Goal: Information Seeking & Learning: Learn about a topic

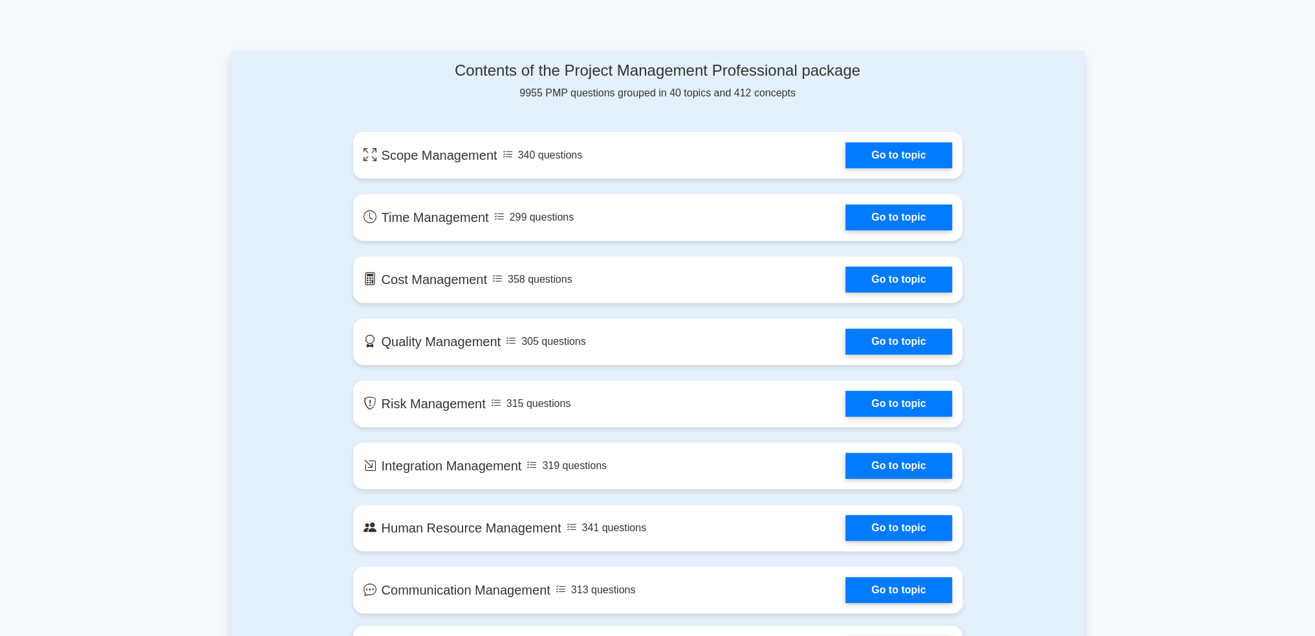
scroll to position [841, 0]
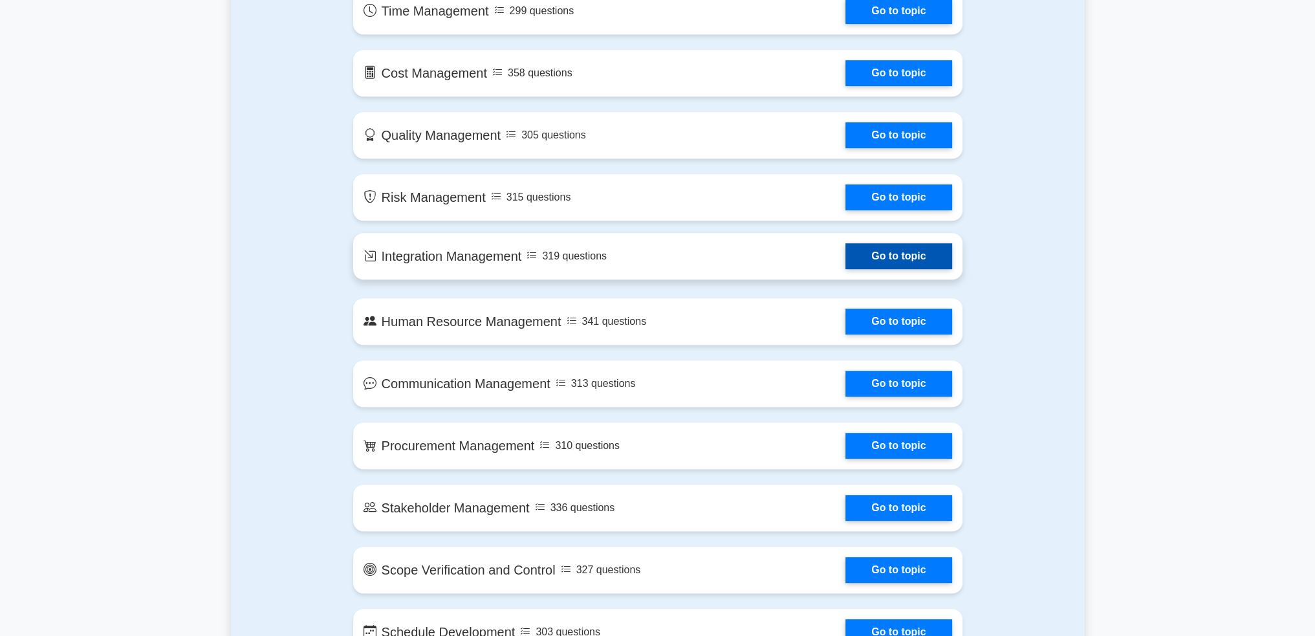
click at [881, 243] on link "Go to topic" at bounding box center [898, 256] width 106 height 26
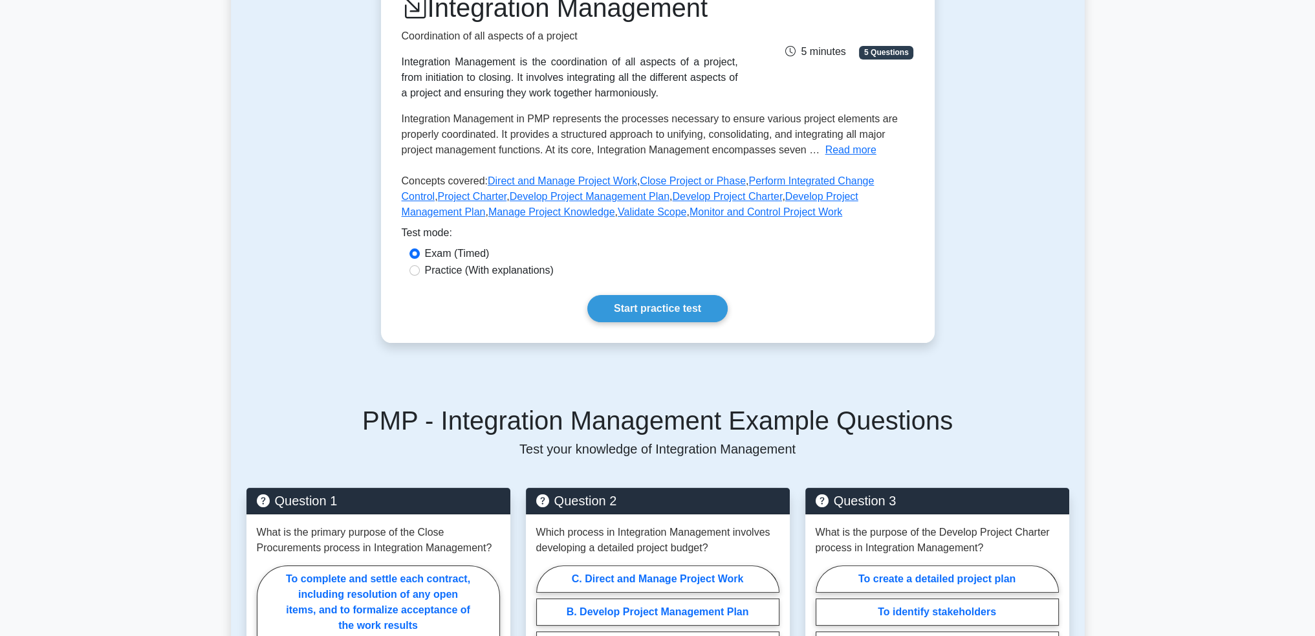
scroll to position [65, 0]
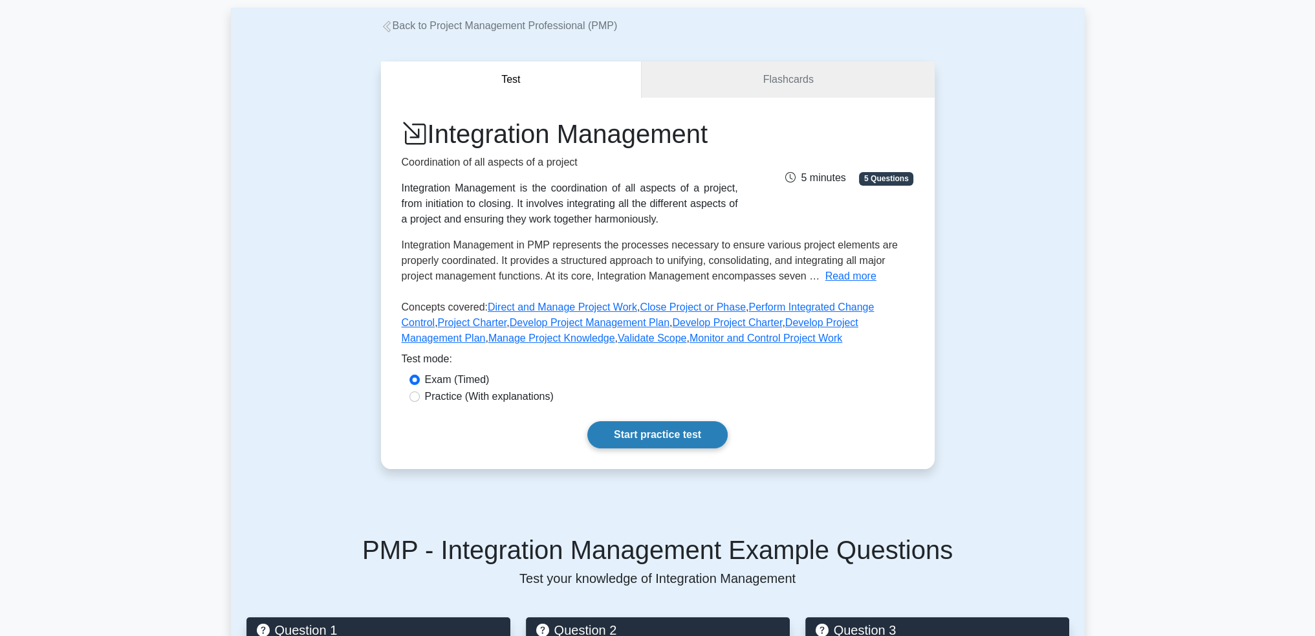
click at [636, 431] on link "Start practice test" at bounding box center [657, 434] width 140 height 27
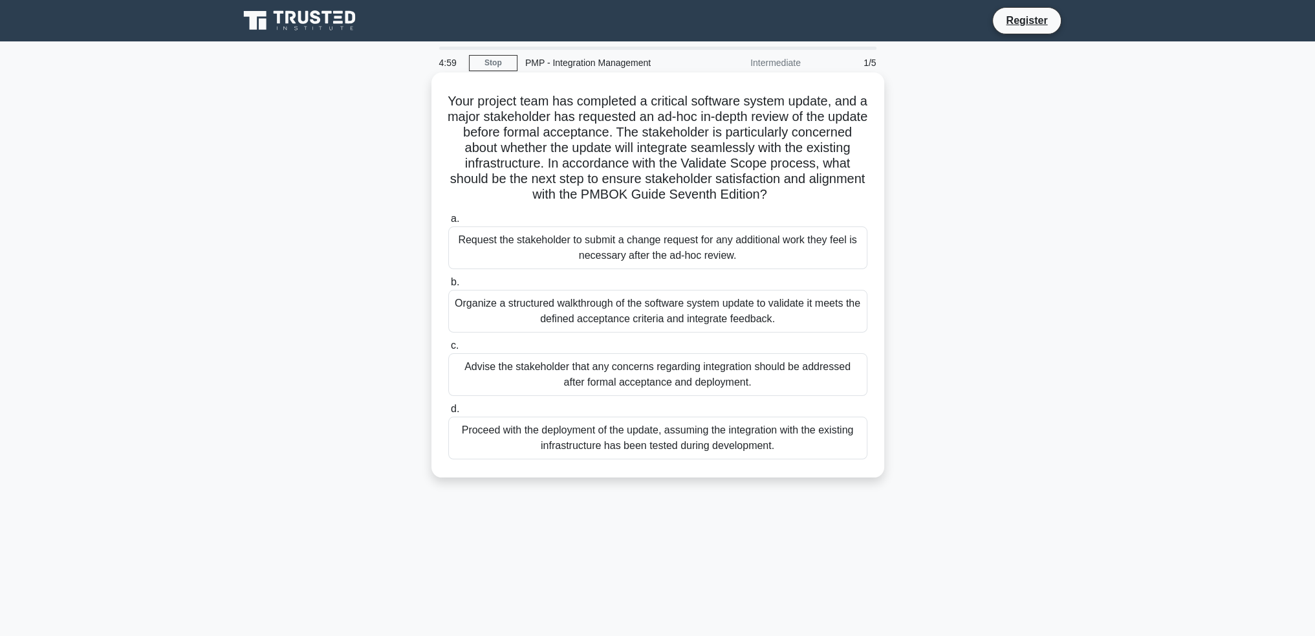
click at [649, 311] on div "Organize a structured walkthrough of the software system update to validate it …" at bounding box center [657, 311] width 419 height 43
click at [448, 286] on input "b. Organize a structured walkthrough of the software system update to validate …" at bounding box center [448, 282] width 0 height 8
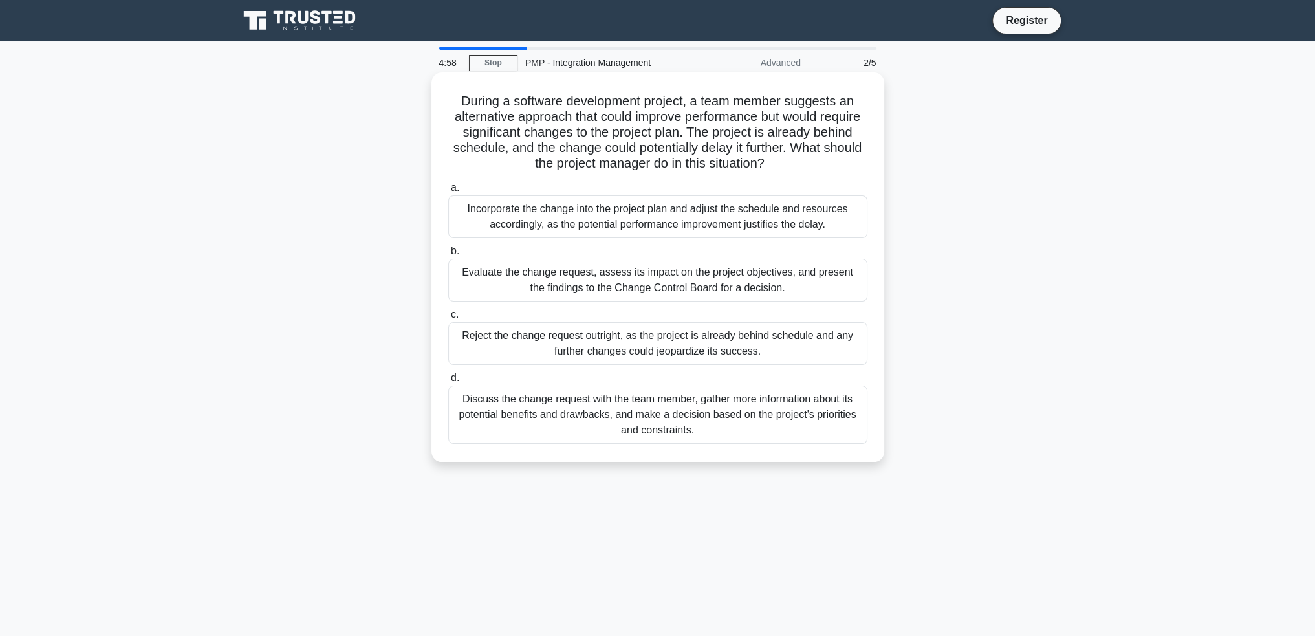
click at [646, 235] on div "Incorporate the change into the project plan and adjust the schedule and resour…" at bounding box center [657, 216] width 419 height 43
click at [448, 192] on input "a. Incorporate the change into the project plan and adjust the schedule and res…" at bounding box center [448, 188] width 0 height 8
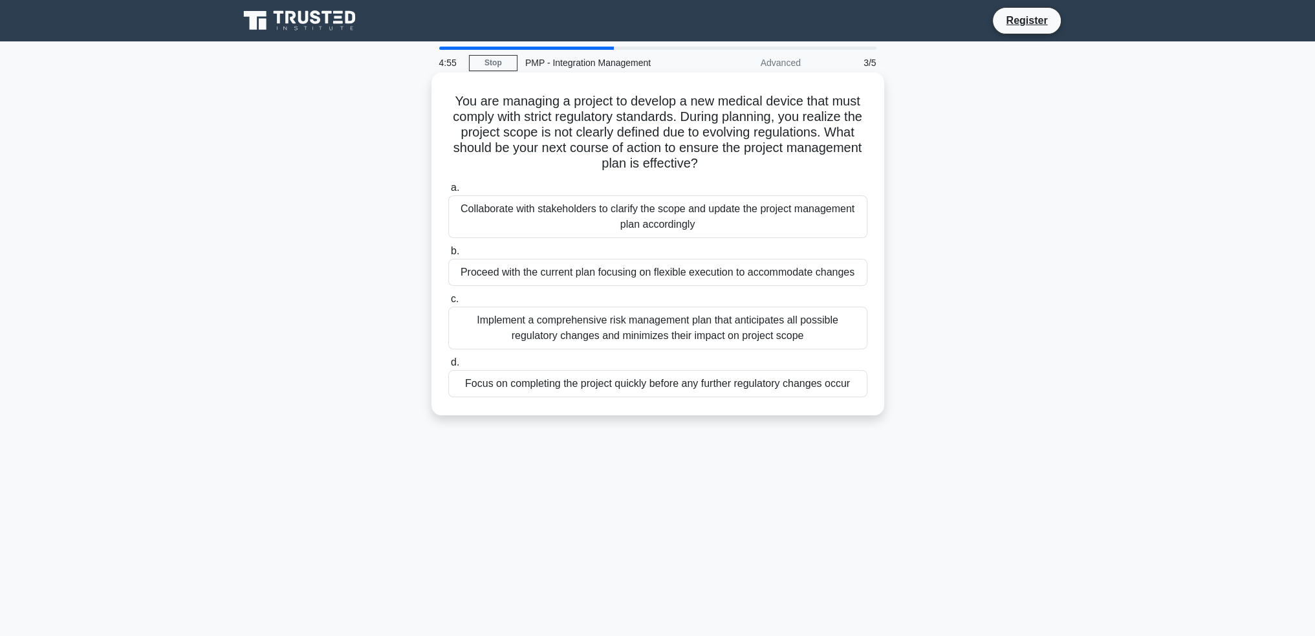
click at [699, 387] on div "Focus on completing the project quickly before any further regulatory changes o…" at bounding box center [657, 383] width 419 height 27
click at [448, 367] on input "d. Focus on completing the project quickly before any further regulatory change…" at bounding box center [448, 362] width 0 height 8
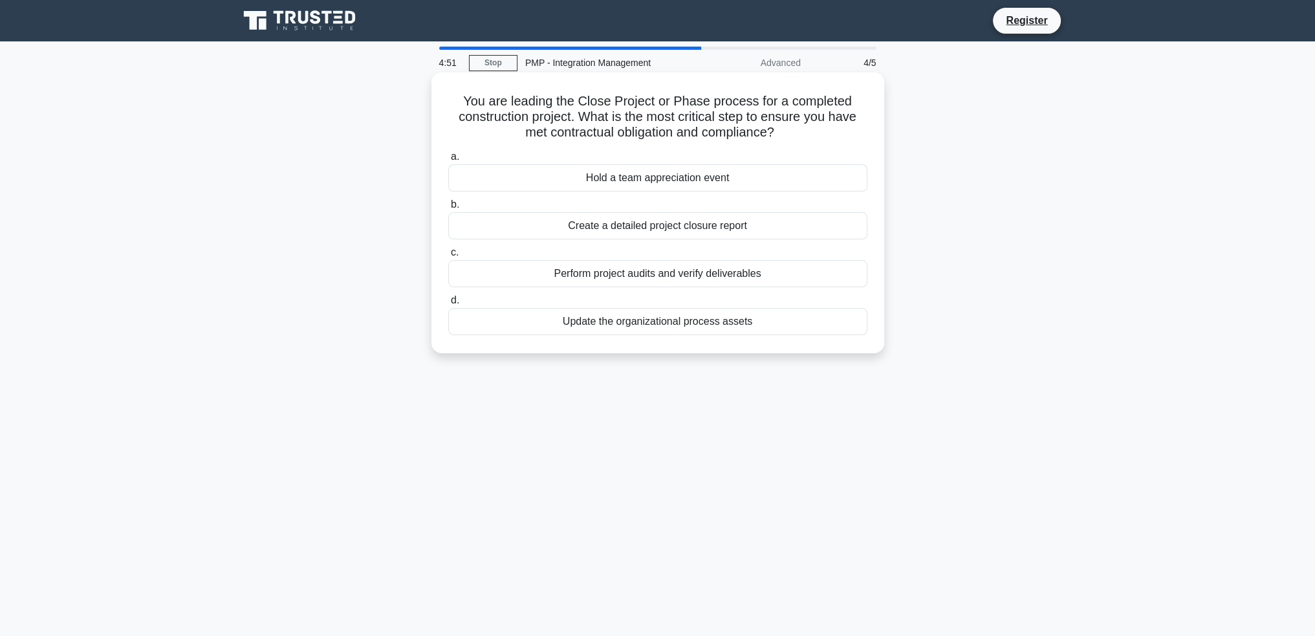
click at [657, 180] on div "Hold a team appreciation event" at bounding box center [657, 177] width 419 height 27
click at [448, 161] on input "a. Hold a team appreciation event" at bounding box center [448, 157] width 0 height 8
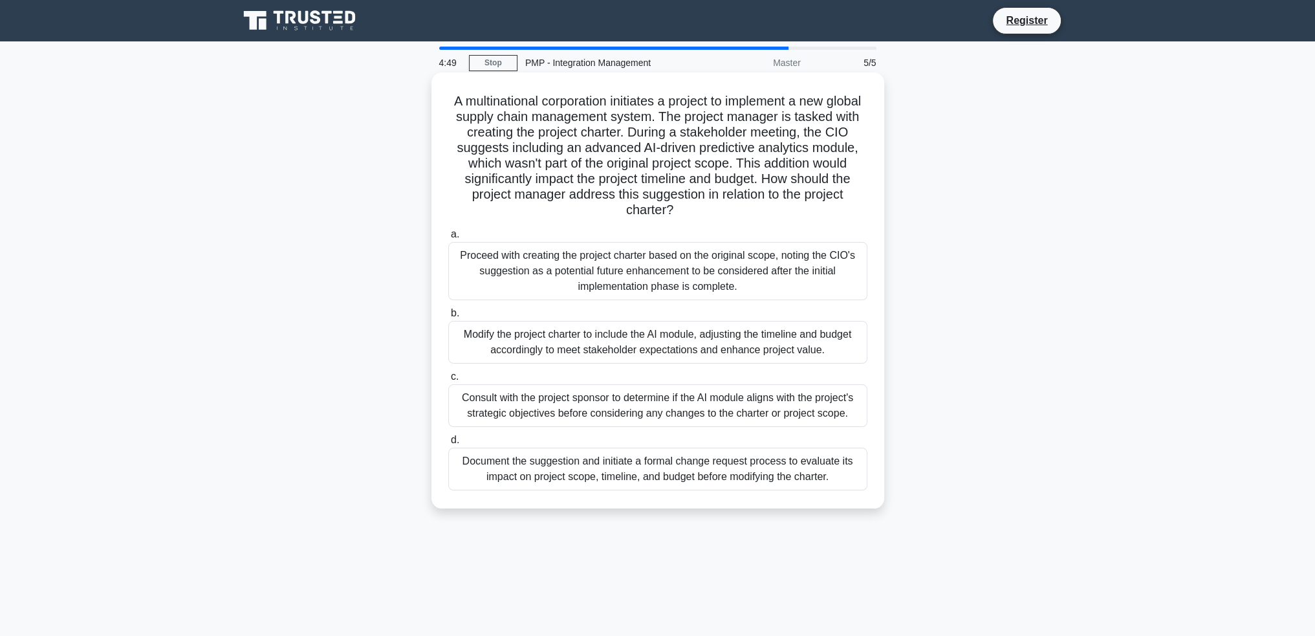
click at [697, 415] on div "Consult with the project sponsor to determine if the AI module aligns with the …" at bounding box center [657, 405] width 419 height 43
click at [448, 381] on input "c. Consult with the project sponsor to determine if the AI module aligns with t…" at bounding box center [448, 377] width 0 height 8
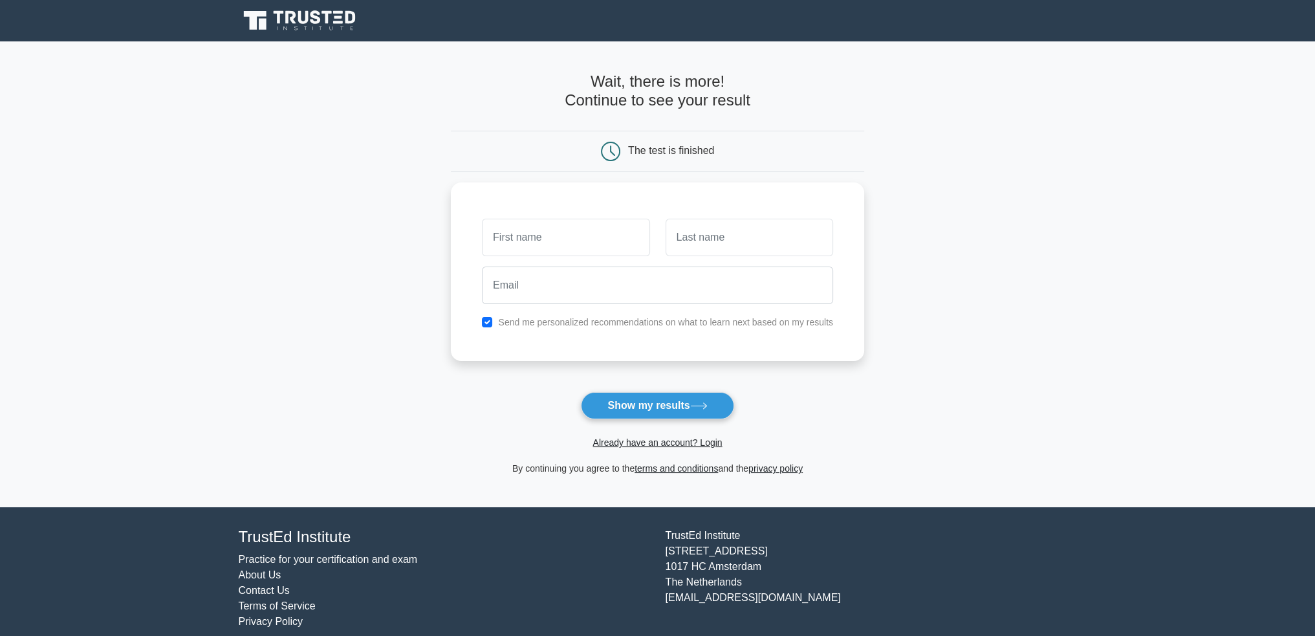
click at [303, 8] on icon at bounding box center [301, 20] width 124 height 25
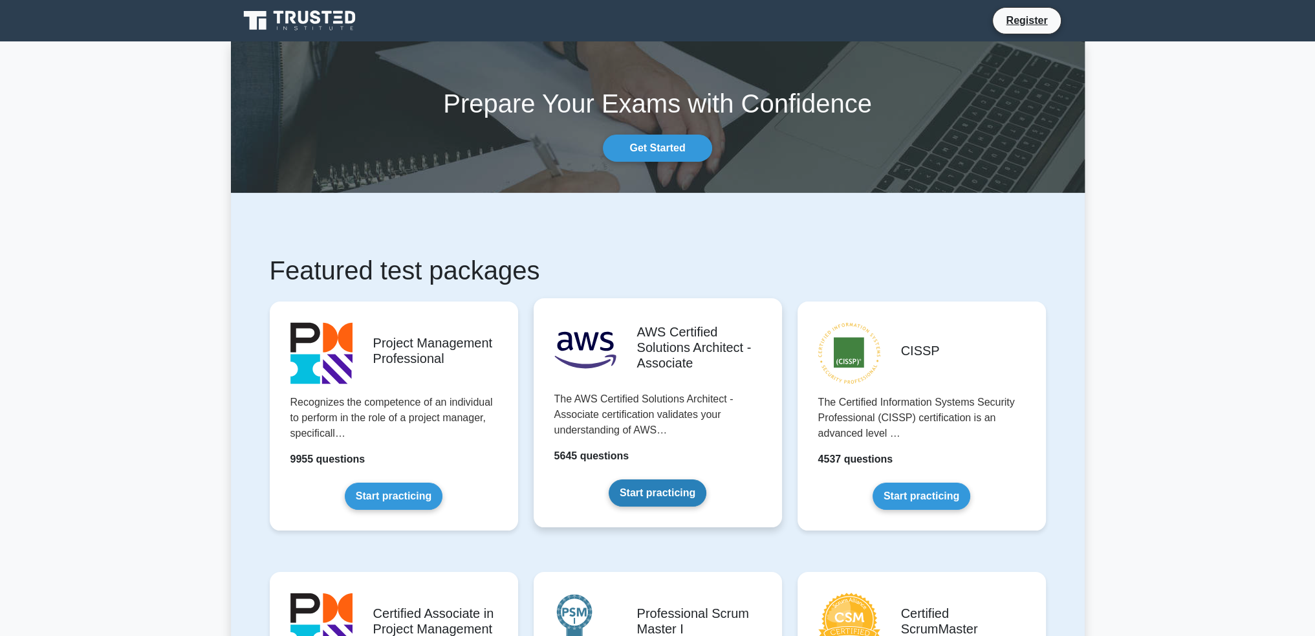
click at [643, 495] on link "Start practicing" at bounding box center [658, 492] width 98 height 27
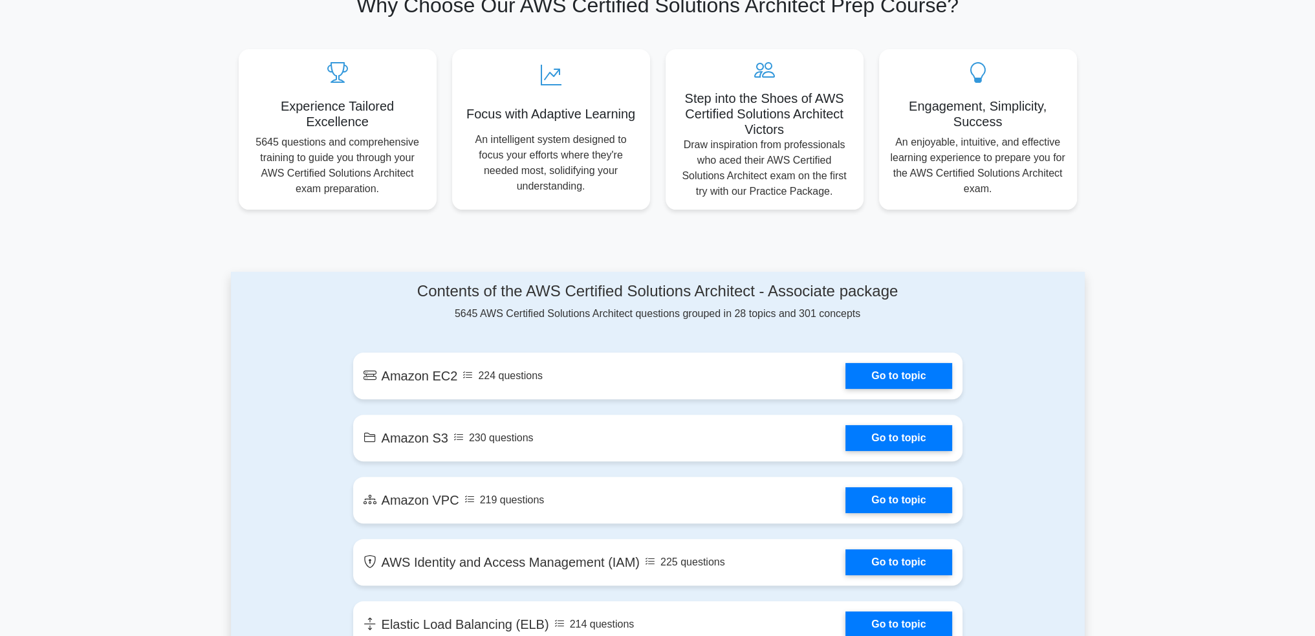
scroll to position [582, 0]
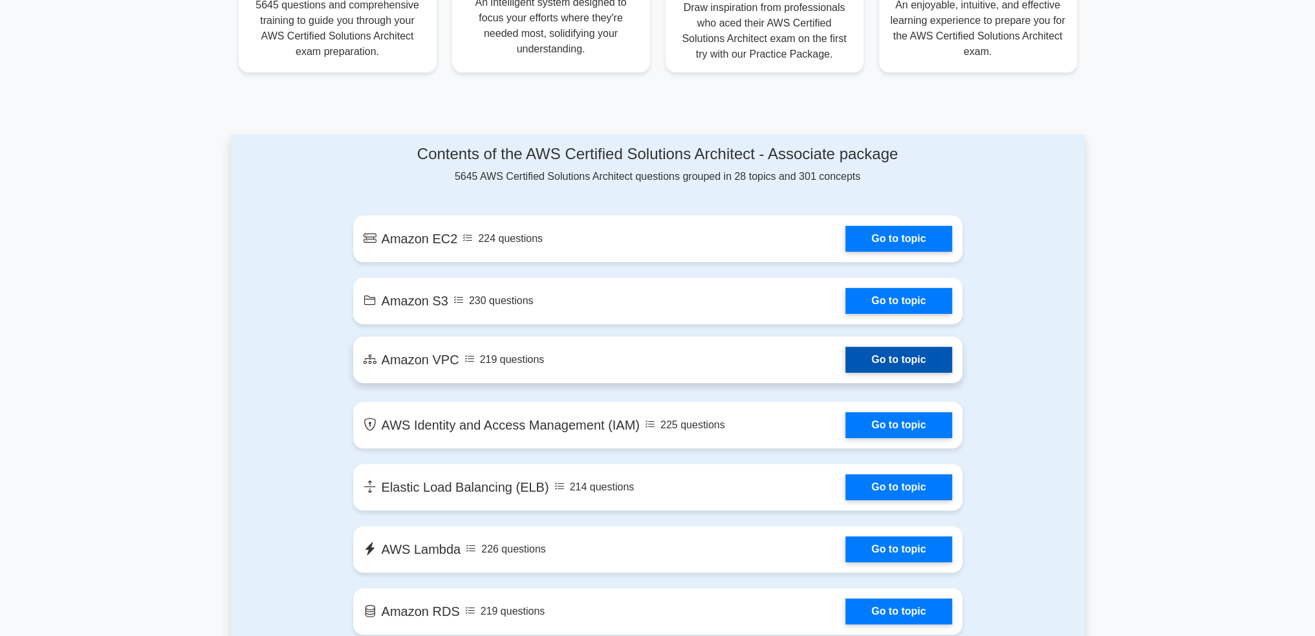
click at [845, 352] on link "Go to topic" at bounding box center [898, 360] width 106 height 26
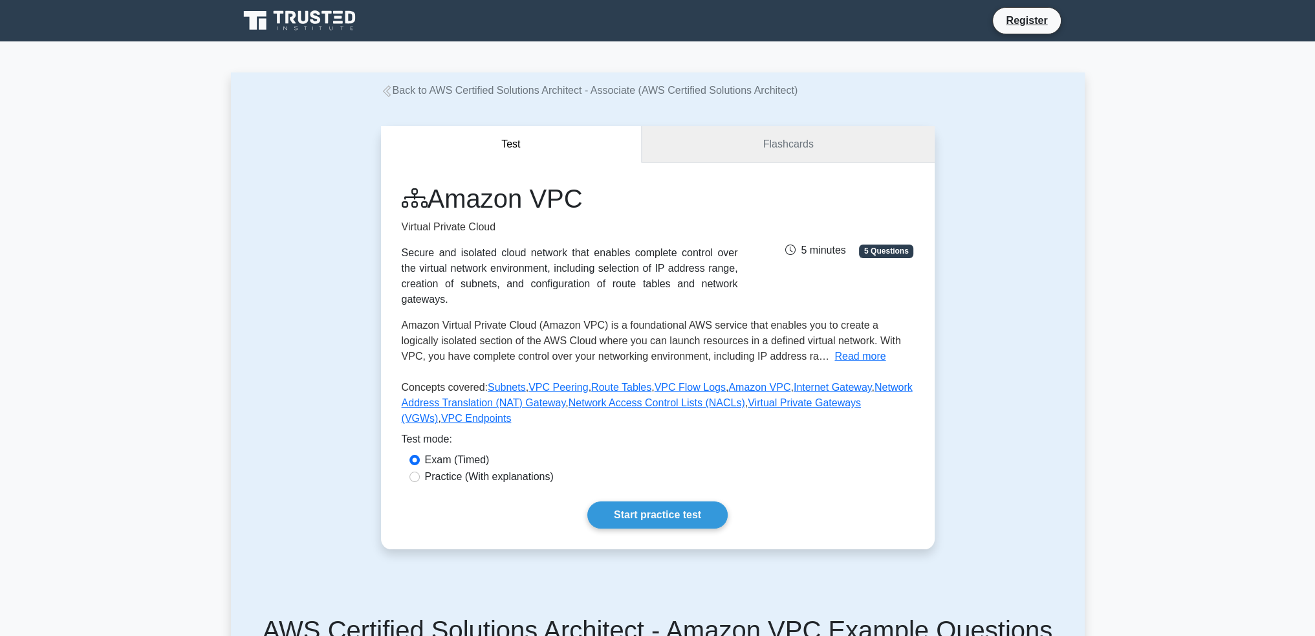
click at [796, 147] on link "Flashcards" at bounding box center [788, 144] width 292 height 37
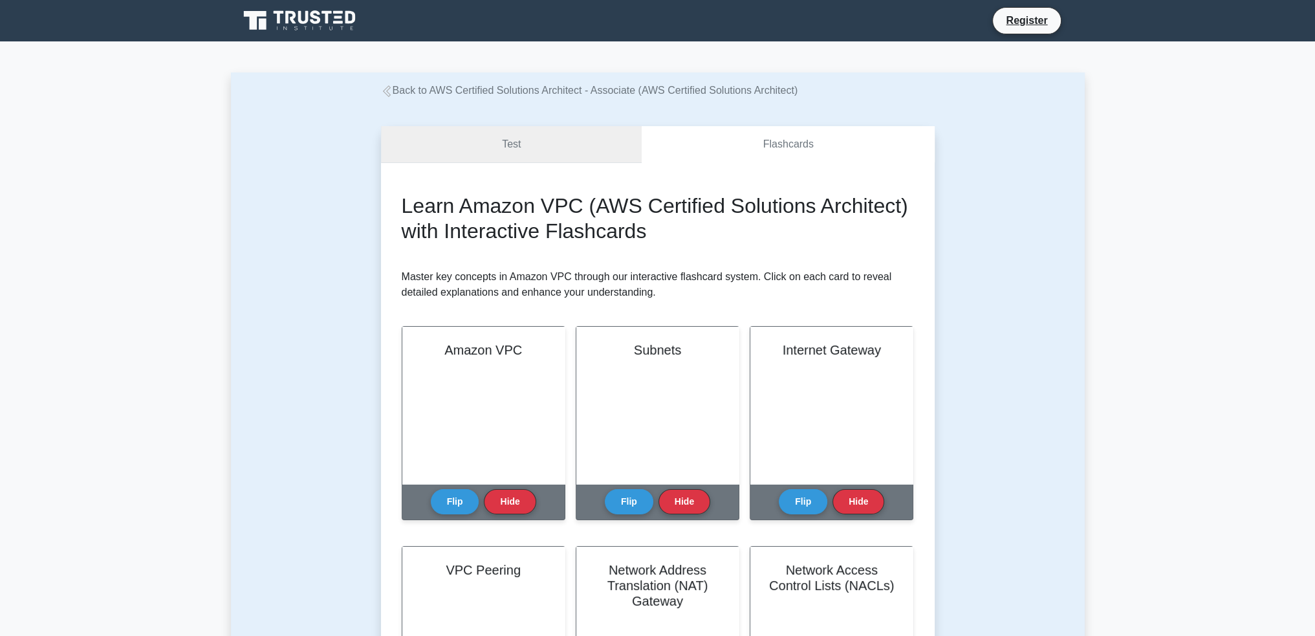
click at [543, 142] on link "Test" at bounding box center [511, 144] width 261 height 37
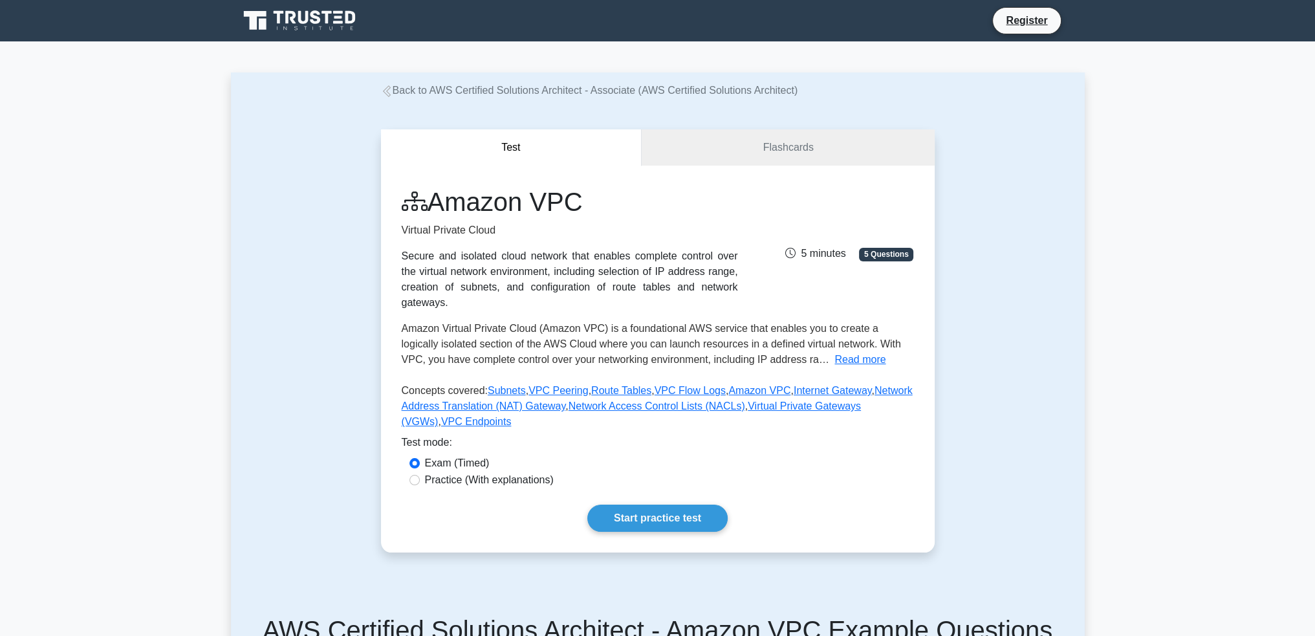
drag, startPoint x: 1146, startPoint y: 278, endPoint x: 1156, endPoint y: 217, distance: 62.3
drag, startPoint x: 1177, startPoint y: 273, endPoint x: 1103, endPoint y: 125, distance: 165.4
